Goal: Task Accomplishment & Management: Complete application form

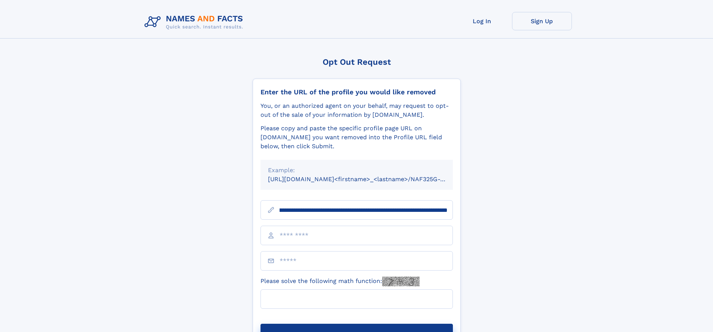
scroll to position [0, 87]
type input "**********"
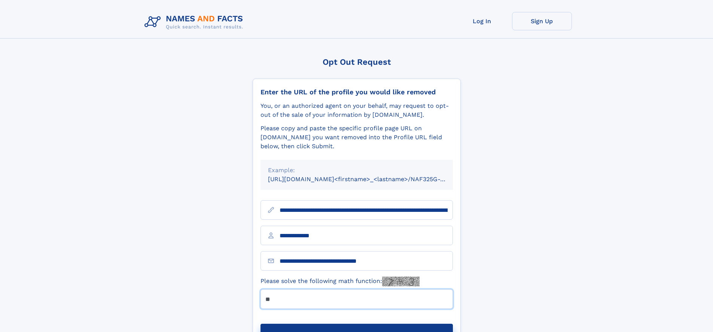
type input "**"
click at [357, 324] on button "Submit Opt Out Request" at bounding box center [357, 336] width 193 height 24
